Goal: Task Accomplishment & Management: Manage account settings

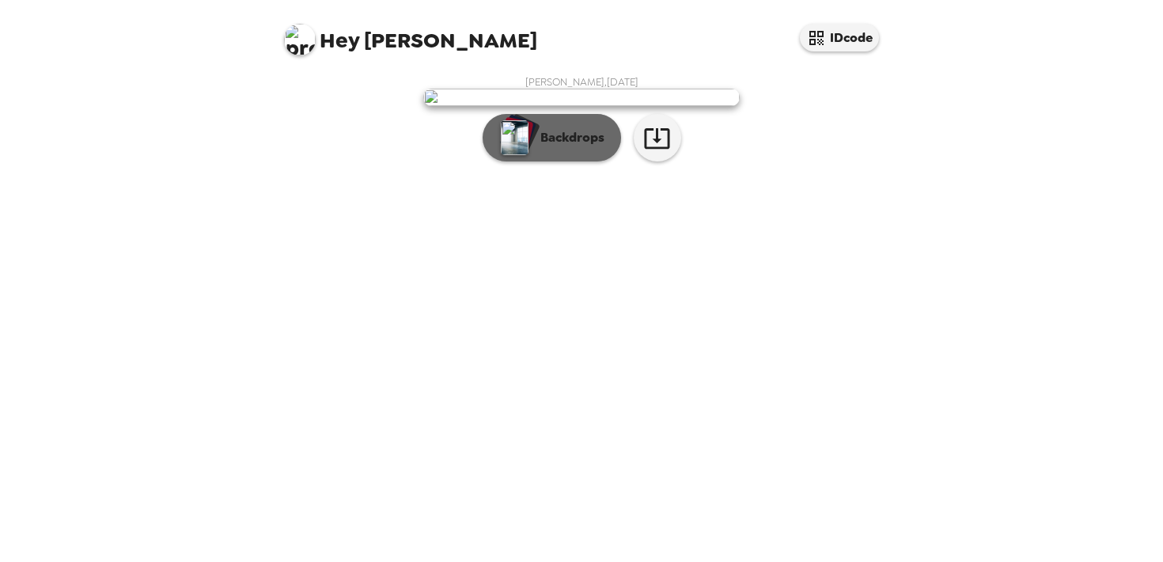
click at [568, 147] on p "Backdrops" at bounding box center [568, 137] width 72 height 19
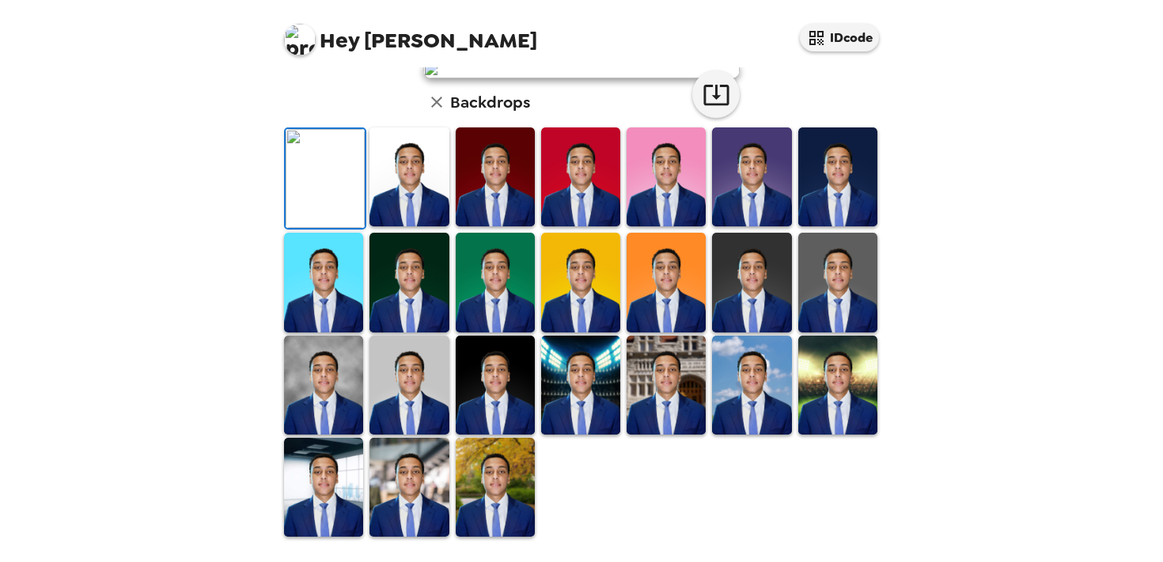
scroll to position [407, 0]
click at [402, 187] on img at bounding box center [408, 176] width 79 height 99
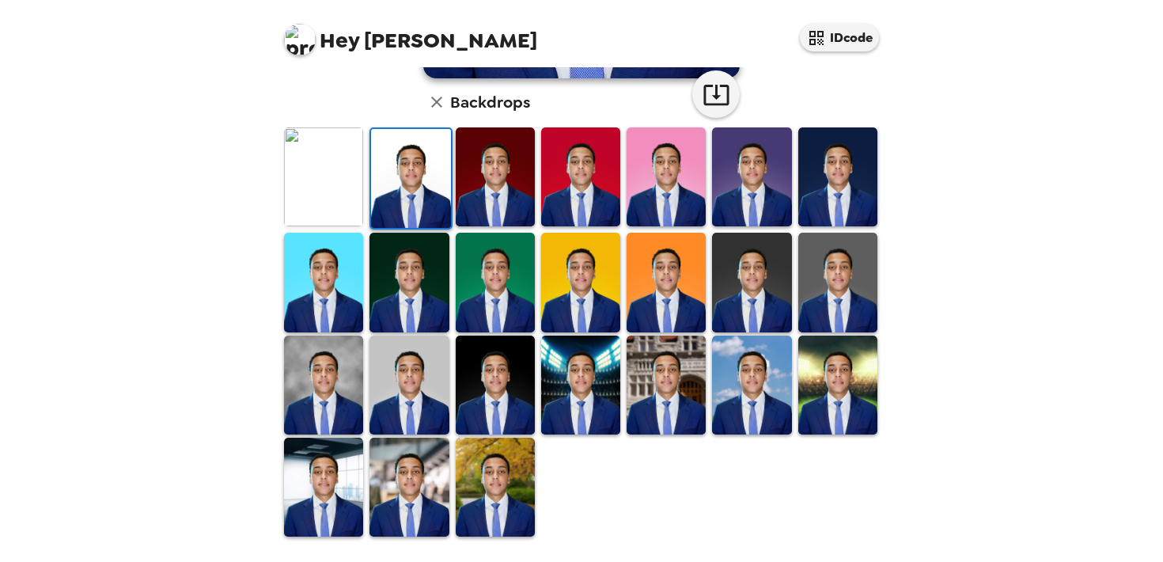
click at [412, 498] on img at bounding box center [408, 486] width 79 height 99
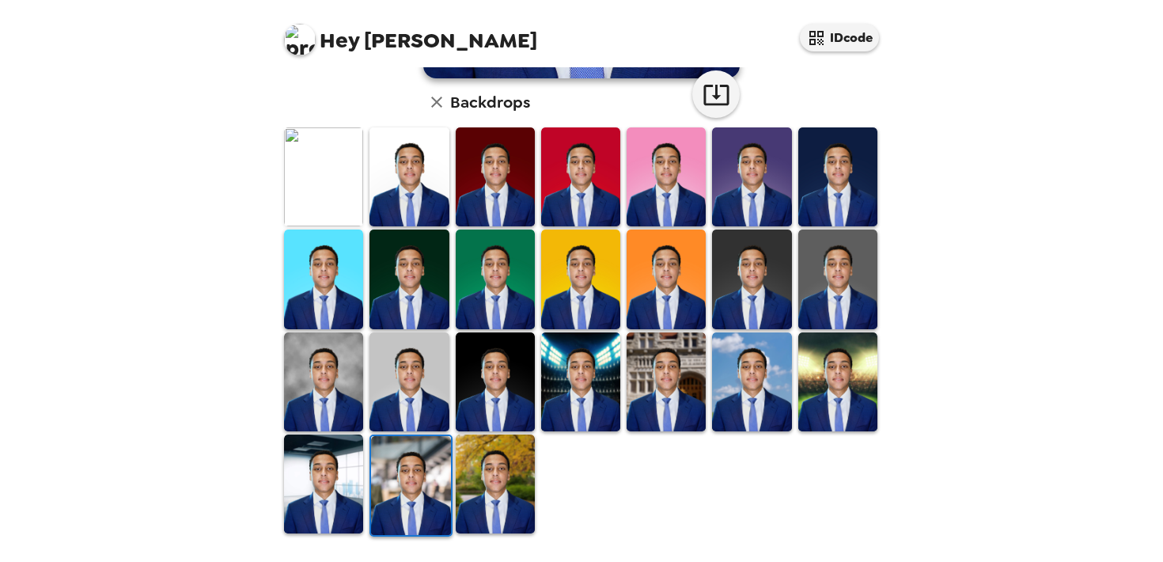
click at [411, 484] on img at bounding box center [410, 485] width 79 height 99
click at [511, 501] on img at bounding box center [495, 483] width 79 height 99
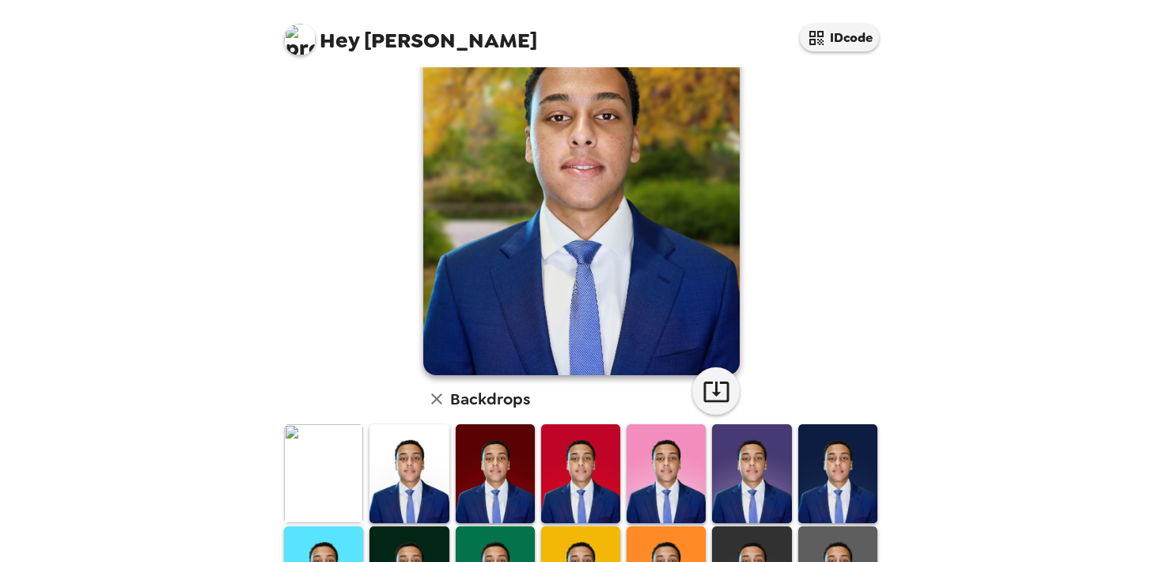
scroll to position [120, 0]
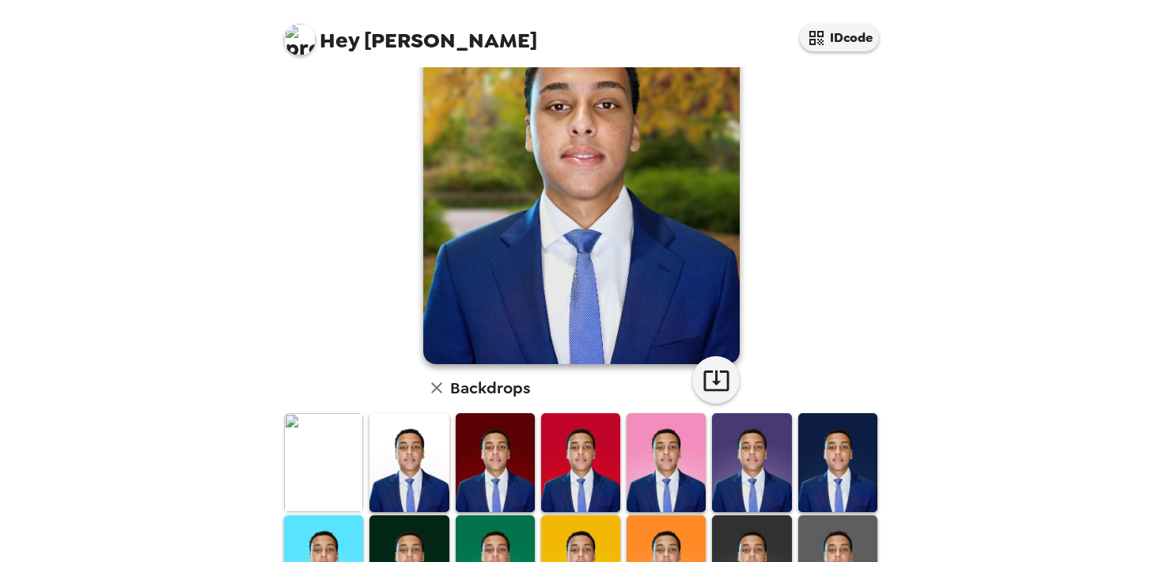
click at [331, 473] on img at bounding box center [323, 462] width 79 height 99
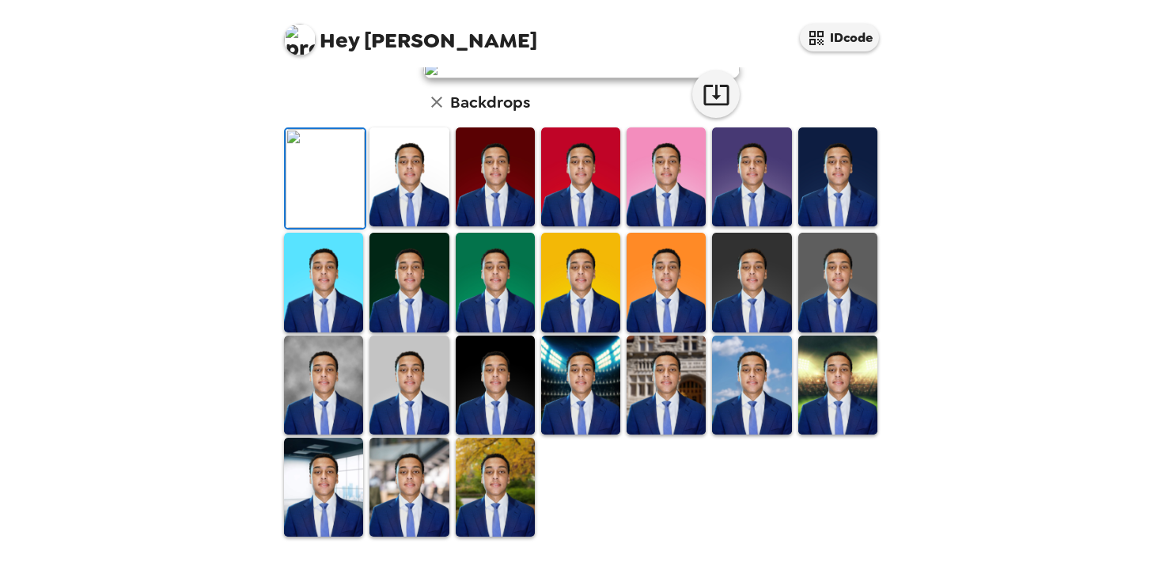
scroll to position [0, 0]
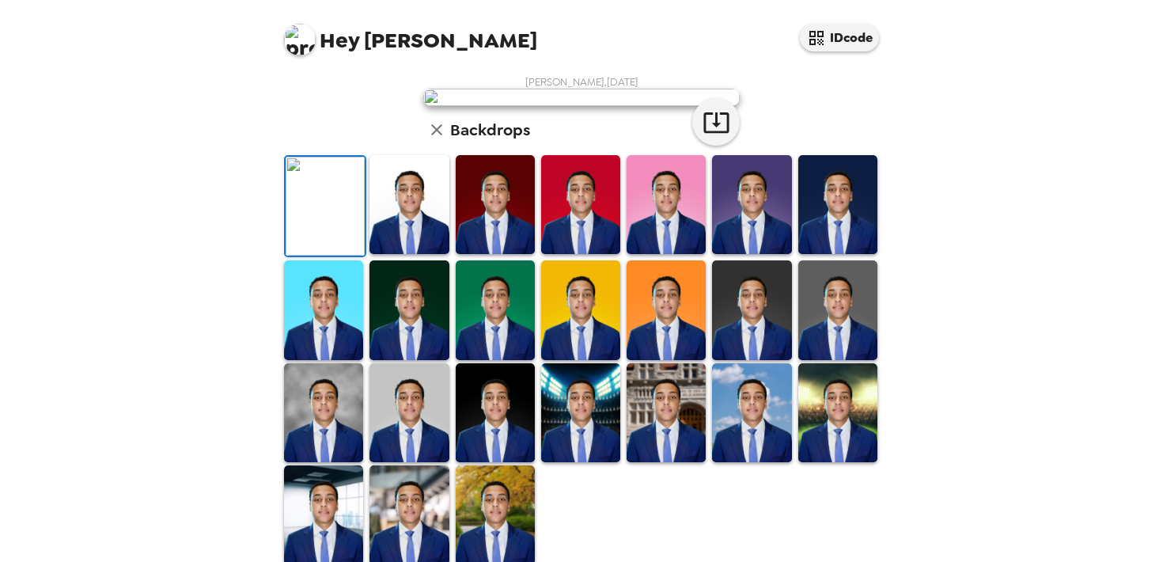
click at [528, 106] on img at bounding box center [581, 97] width 316 height 17
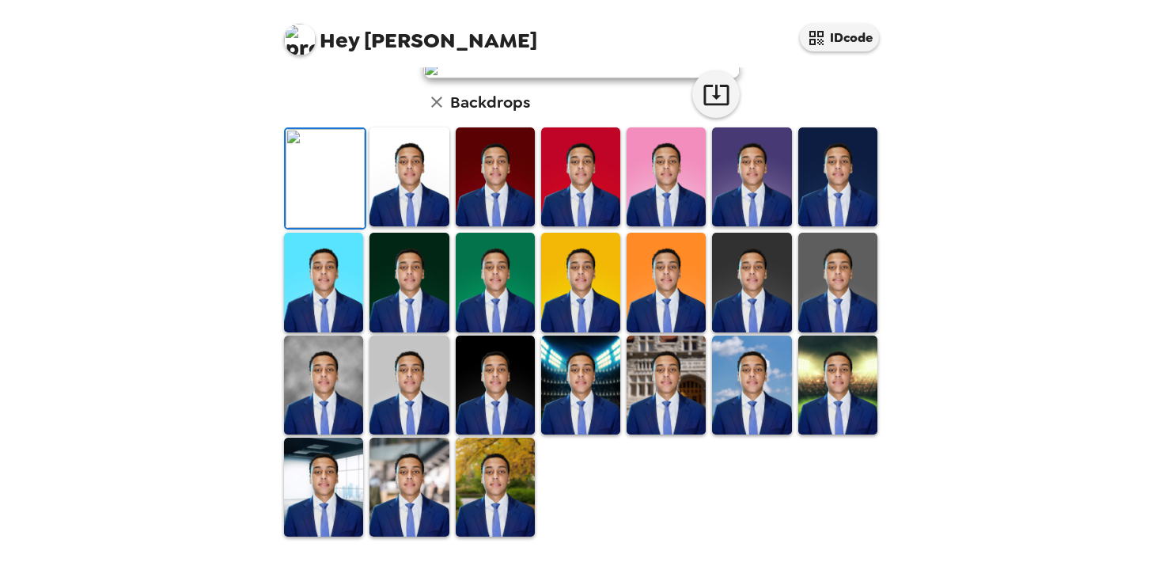
scroll to position [407, 0]
click at [429, 470] on img at bounding box center [408, 486] width 79 height 99
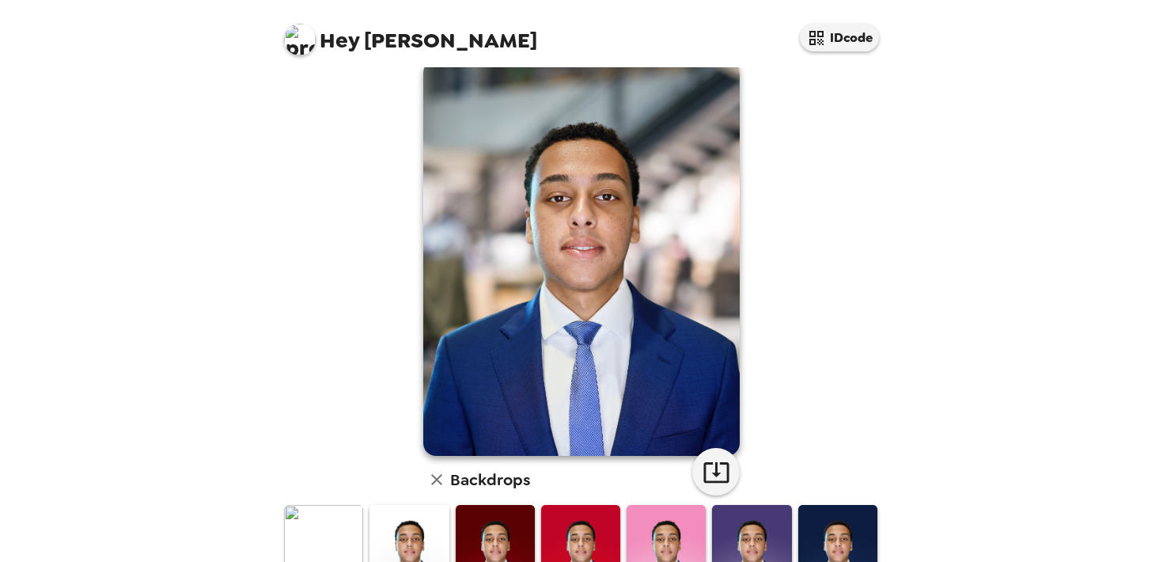
scroll to position [0, 0]
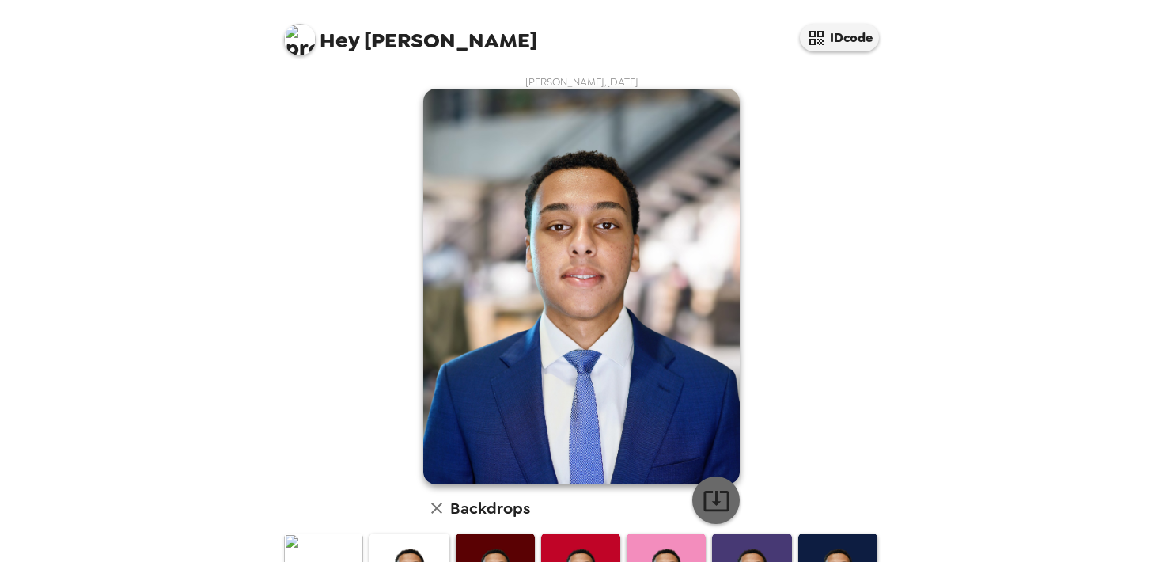
click at [713, 499] on icon "button" at bounding box center [716, 500] width 28 height 28
